Goal: Obtain resource: Download file/media

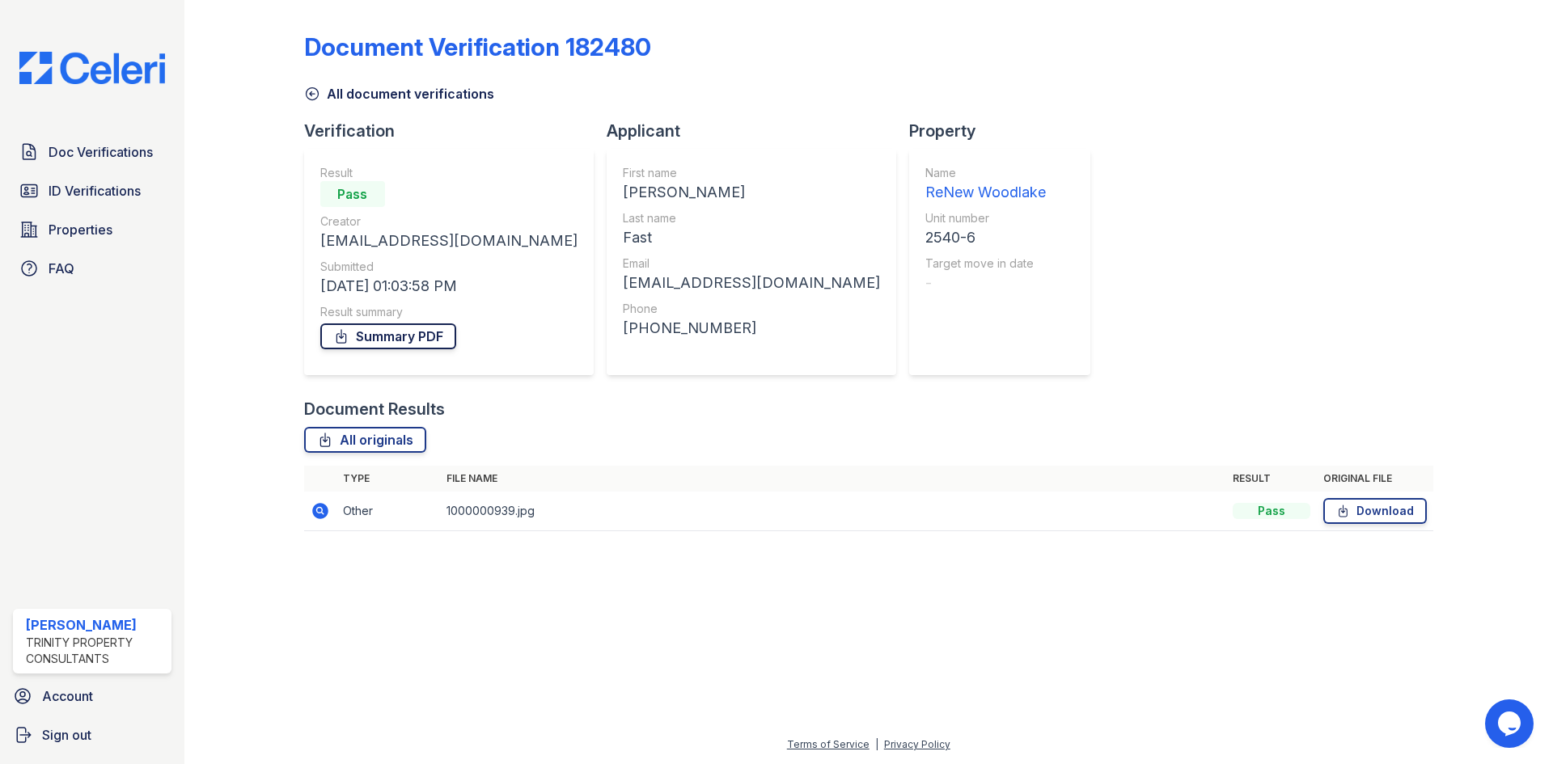
click at [370, 337] on link "Summary PDF" at bounding box center [388, 336] width 136 height 26
click at [369, 438] on link "All originals" at bounding box center [365, 440] width 122 height 26
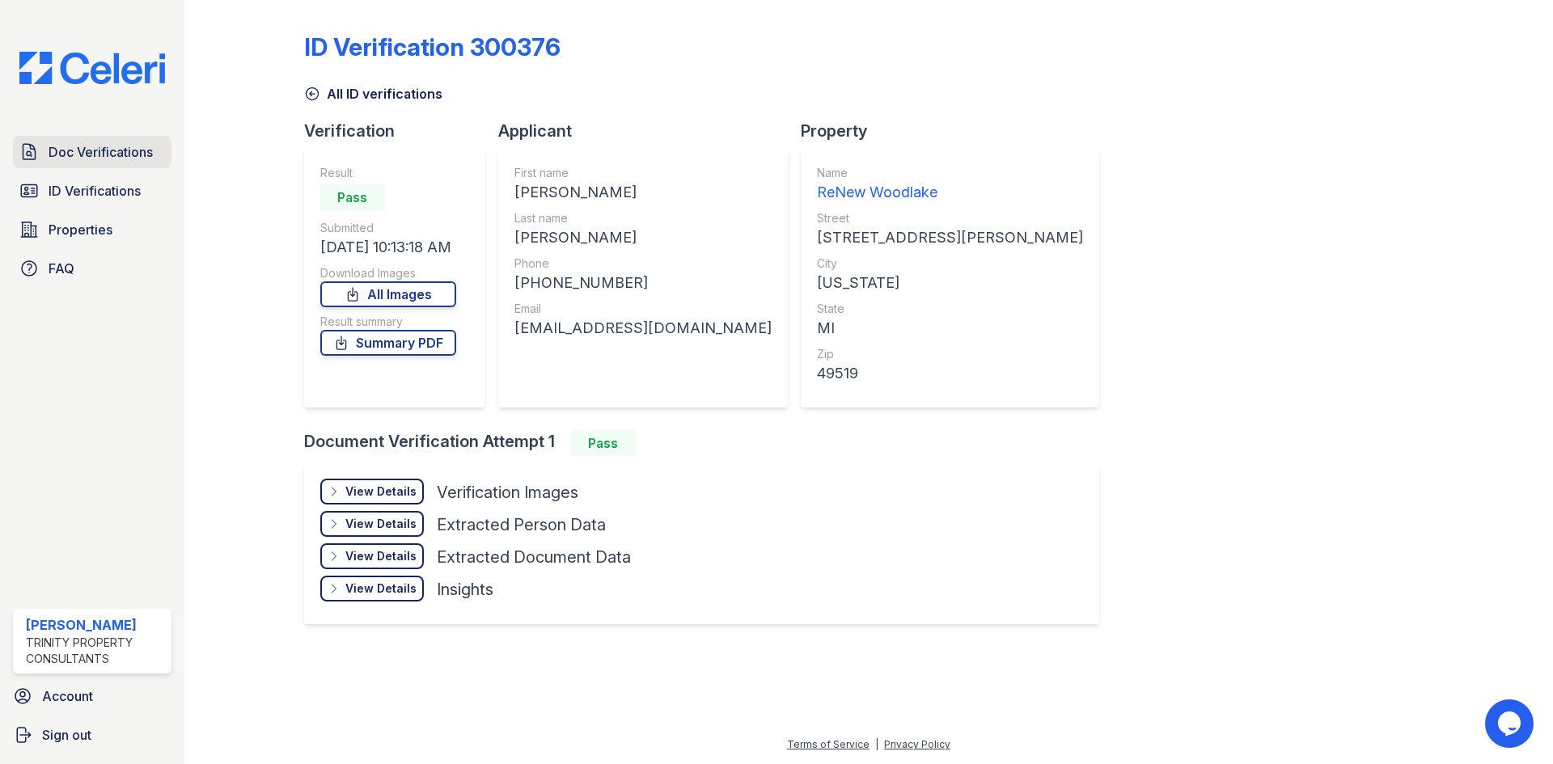
click at [88, 149] on span "Doc Verifications" at bounding box center [101, 151] width 104 height 19
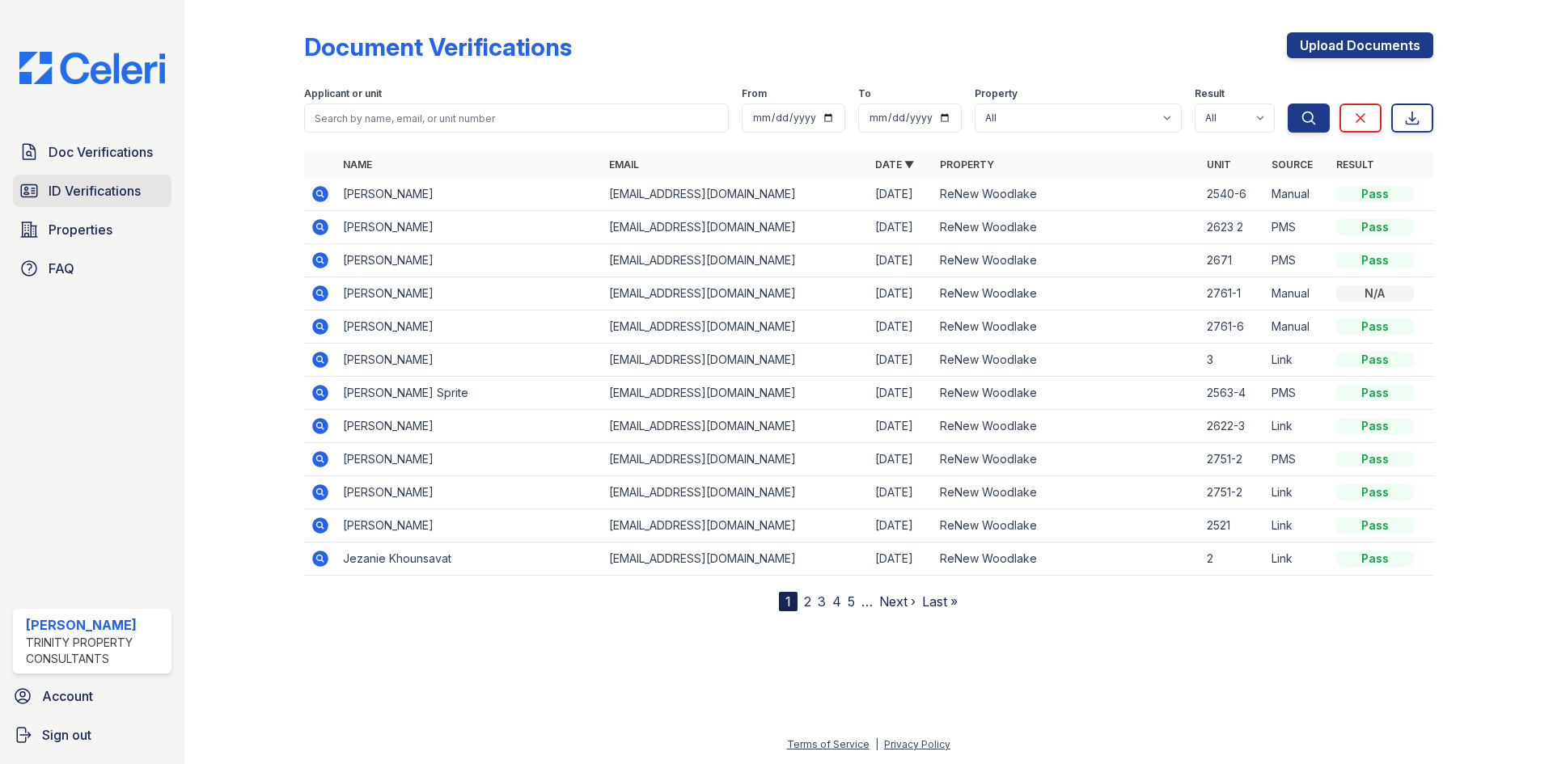
click at [71, 191] on span "ID Verifications" at bounding box center [95, 190] width 92 height 19
